Goal: Information Seeking & Learning: Understand process/instructions

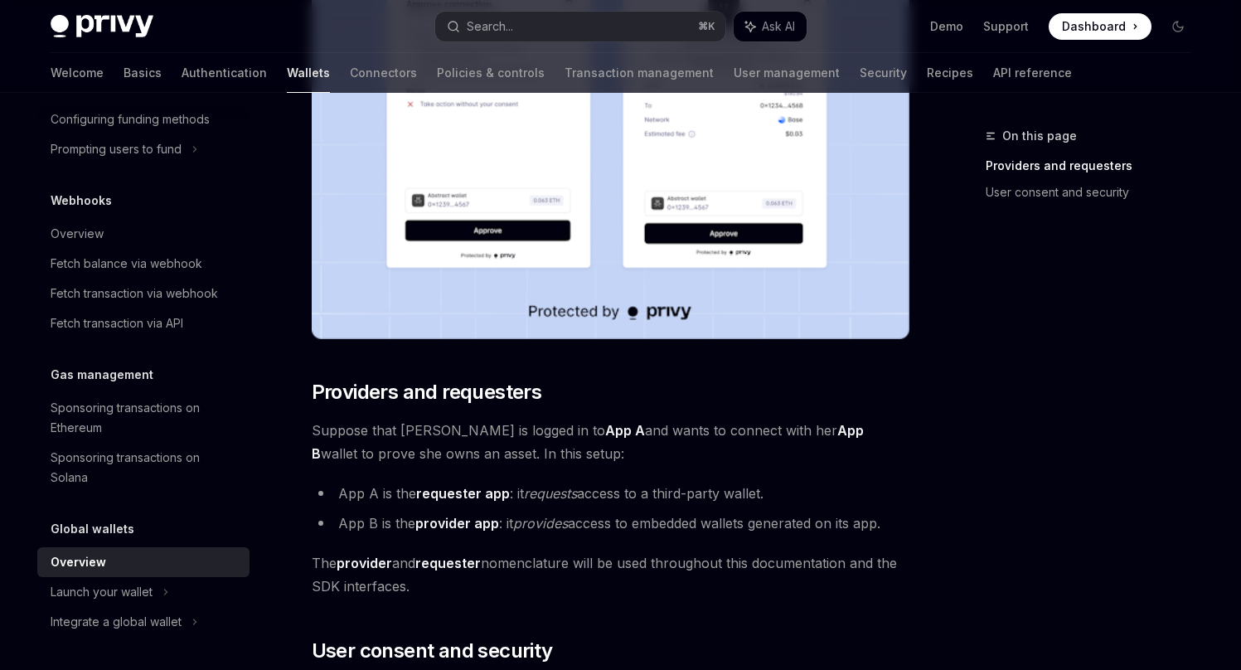
scroll to position [1032, 0]
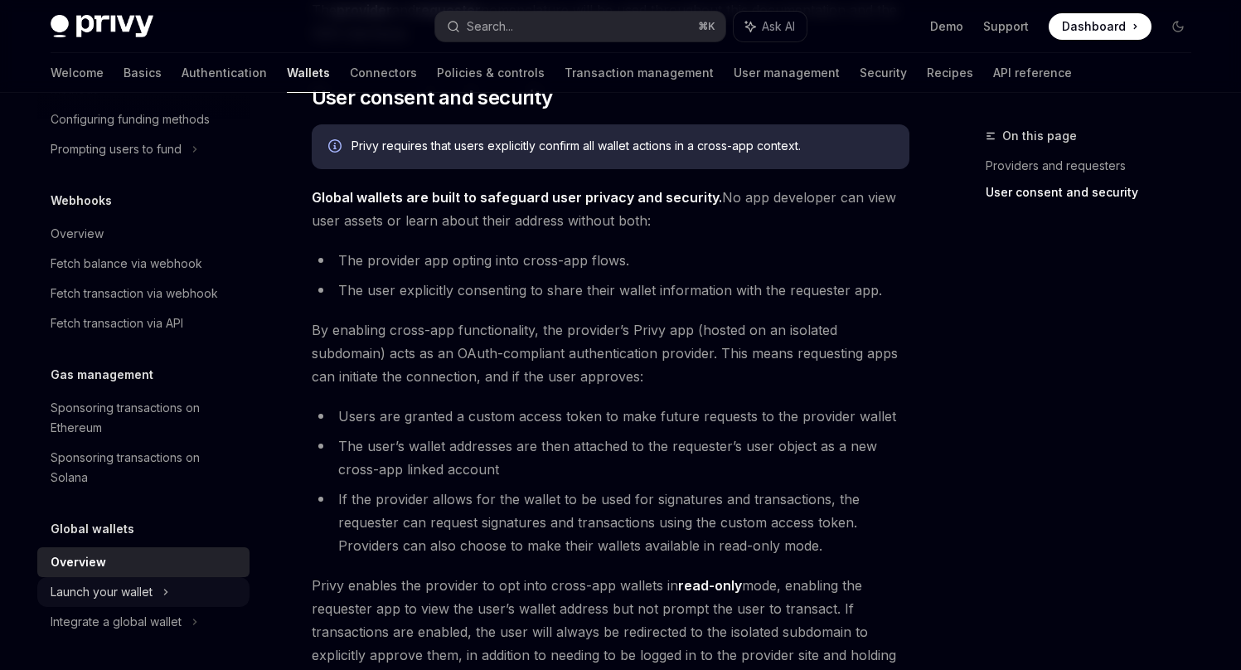
click at [111, 593] on div "Launch your wallet" at bounding box center [102, 592] width 102 height 20
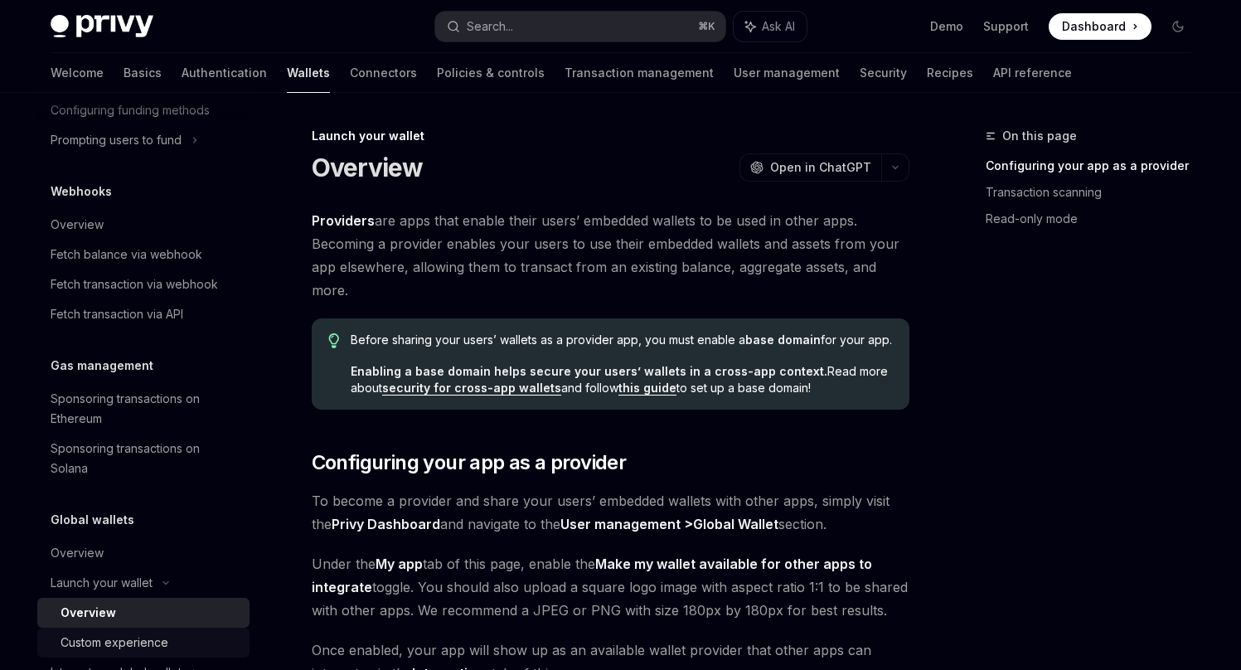
scroll to position [824, 0]
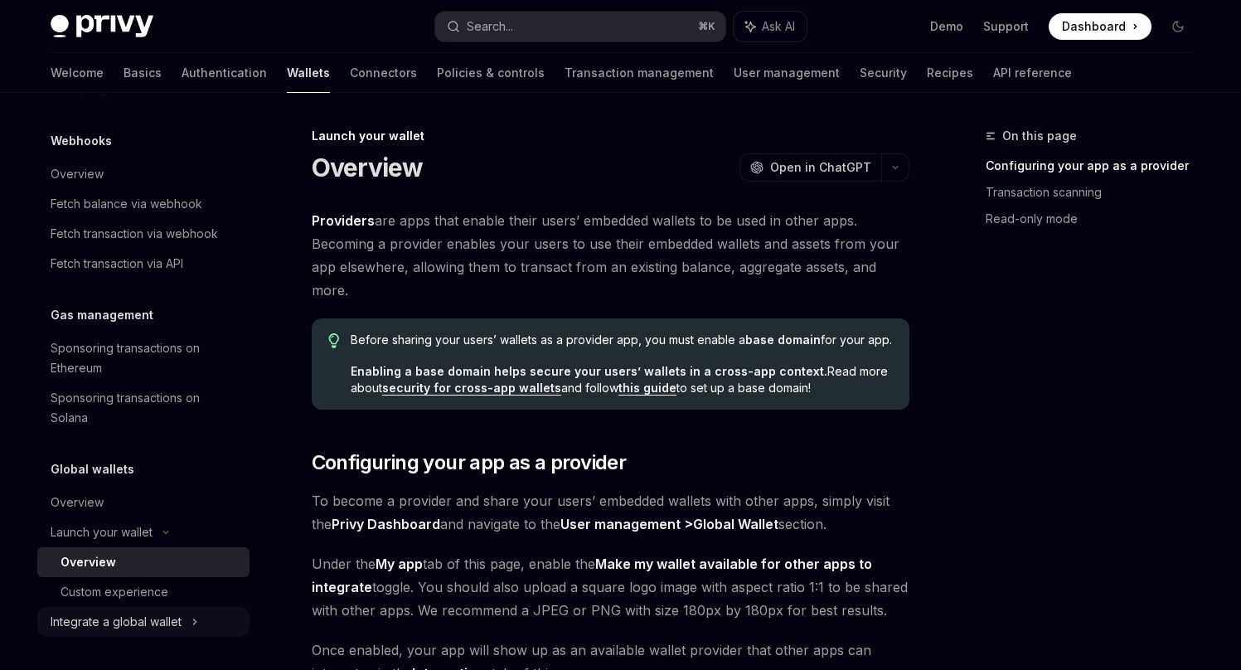
click at [153, 620] on div "Integrate a global wallet" at bounding box center [116, 622] width 131 height 20
type textarea "*"
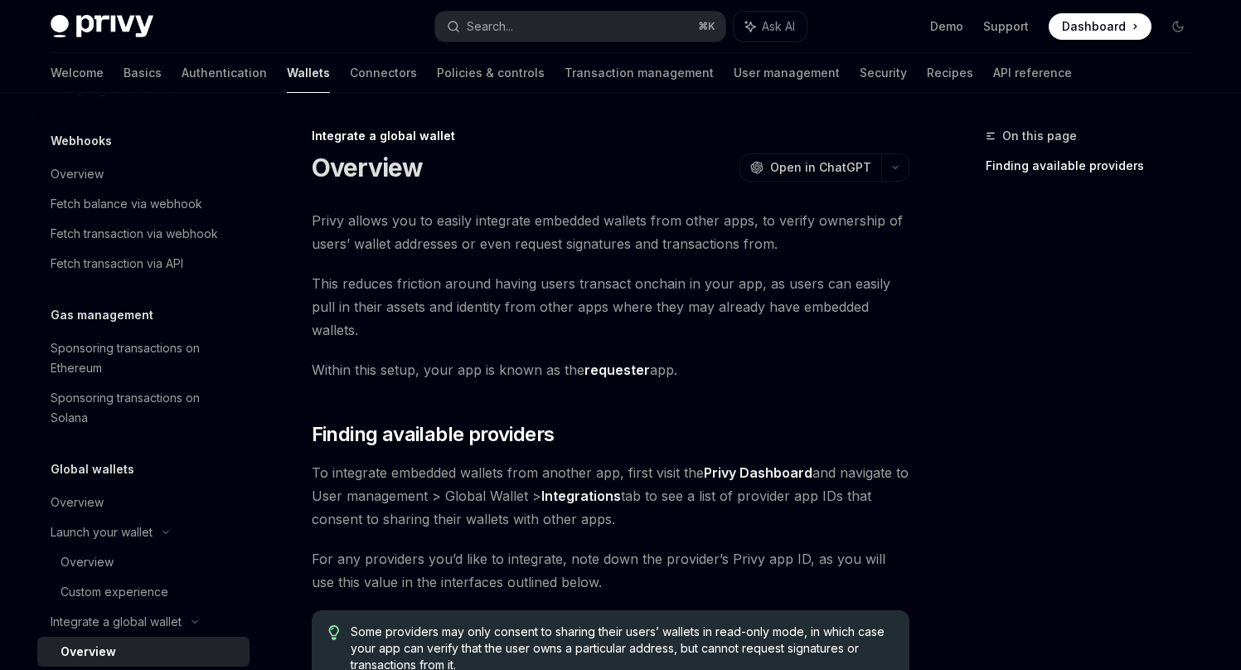
drag, startPoint x: 649, startPoint y: 500, endPoint x: 736, endPoint y: 426, distance: 114.1
click at [737, 424] on div "Privy allows you to easily integrate embedded wallets from other apps, to verif…" at bounding box center [611, 447] width 598 height 477
copy span "To integrate embedded wallets from another app, first visit the Privy Dashboard…"
click at [717, 497] on span "To integrate embedded wallets from another app, first visit the Privy Dashboard…" at bounding box center [611, 496] width 598 height 70
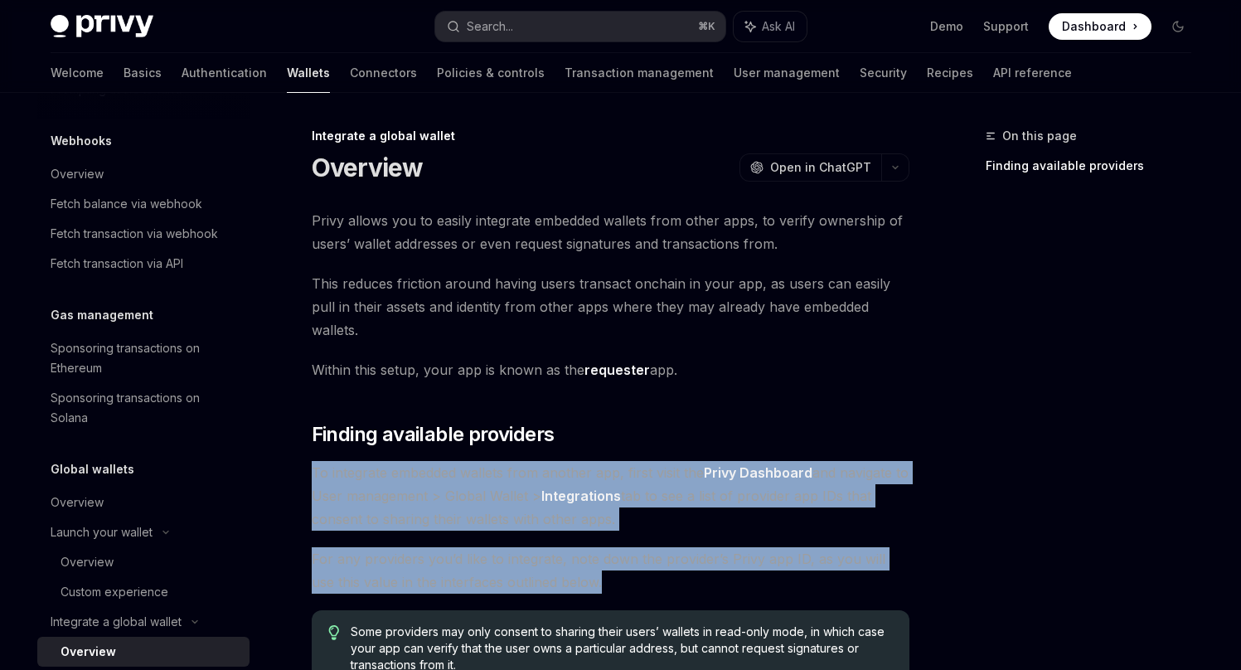
drag, startPoint x: 692, startPoint y: 564, endPoint x: 738, endPoint y: 435, distance: 136.3
click at [738, 435] on div "Privy allows you to easily integrate embedded wallets from other apps, to verif…" at bounding box center [611, 447] width 598 height 477
copy div "To integrate embedded wallets from another app, first visit the Privy Dashboard…"
